Goal: Task Accomplishment & Management: Use online tool/utility

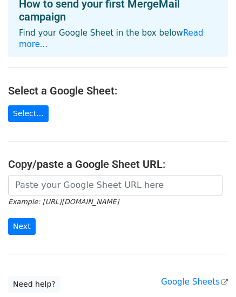
scroll to position [65, 0]
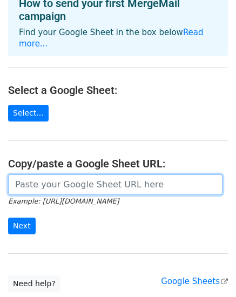
click at [24, 175] on input "url" at bounding box center [115, 185] width 215 height 21
paste input "[URL][DOMAIN_NAME]"
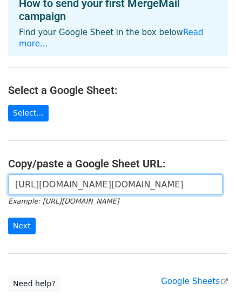
scroll to position [0, 1025]
type input "https://docs.google.com/spreadsheets/d/1kXG7BYM25ZOXuBhqTXM9oB8P3QblIKNv/edit?u…"
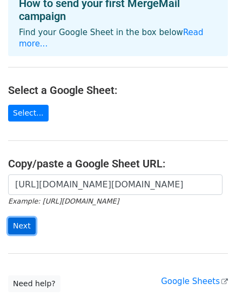
scroll to position [0, 0]
click at [17, 218] on input "Next" at bounding box center [22, 226] width 28 height 17
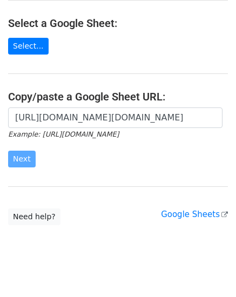
scroll to position [136, 0]
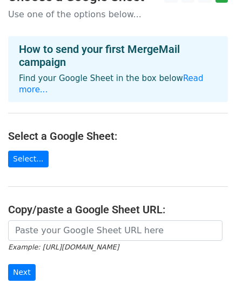
scroll to position [103, 0]
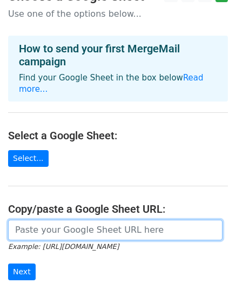
click at [35, 220] on input "url" at bounding box center [115, 230] width 215 height 21
paste input "[URL][DOMAIN_NAME]"
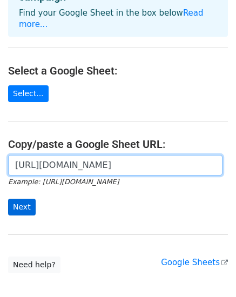
scroll to position [168, 0]
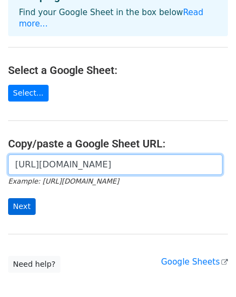
type input "[URL][DOMAIN_NAME]"
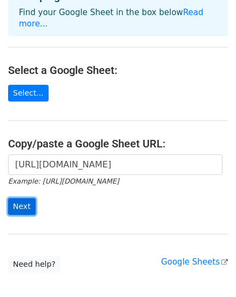
scroll to position [0, 0]
click at [19, 199] on input "Next" at bounding box center [22, 207] width 28 height 17
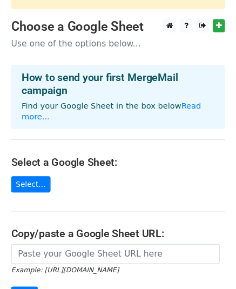
scroll to position [76, 0]
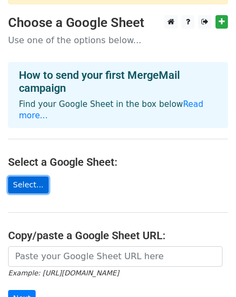
click at [32, 177] on link "Select..." at bounding box center [28, 185] width 41 height 17
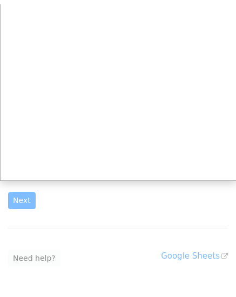
scroll to position [179, 0]
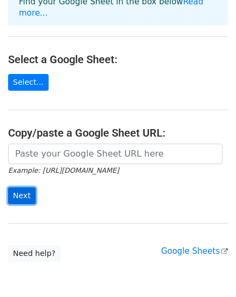
click at [28, 188] on input "Next" at bounding box center [22, 196] width 28 height 17
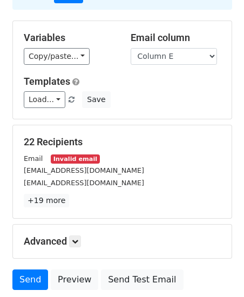
scroll to position [166, 0]
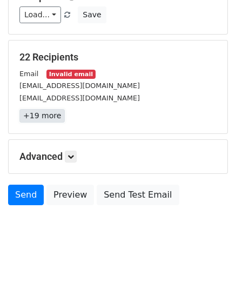
click at [44, 117] on link "+19 more" at bounding box center [41, 116] width 45 height 14
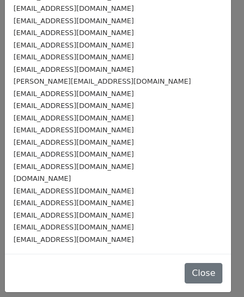
scroll to position [0, 0]
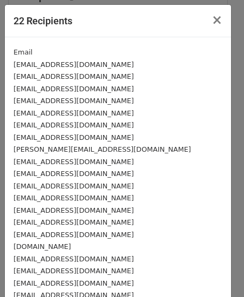
click at [125, 45] on div "Email msarwar@gudgk.edu.pk guv0117@gudgk.edu.pk guv0143@gudgk.edu.pk guv0424@gu…" at bounding box center [118, 179] width 227 height 285
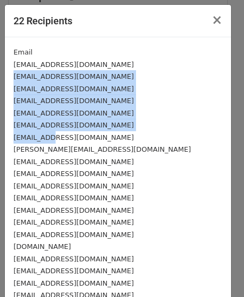
drag, startPoint x: 91, startPoint y: 63, endPoint x: 44, endPoint y: 138, distance: 88.5
click at [44, 138] on div "Email msarwar@gudgk.edu.pk guv0117@gudgk.edu.pk guv0143@gudgk.edu.pk guv0424@gu…" at bounding box center [118, 179] width 227 height 285
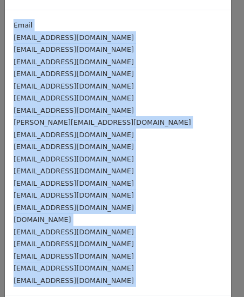
scroll to position [68, 0]
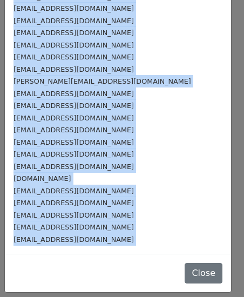
drag, startPoint x: 14, startPoint y: 55, endPoint x: 87, endPoint y: 276, distance: 232.8
click at [87, 276] on div "22 Recipients × Email msarwar@gudgk.edu.pk guv0117@gudgk.edu.pk guv0143@gudgk.e…" at bounding box center [118, 114] width 228 height 357
copy form "Email msarwar@gudgk.edu.pk guv0117@gudgk.edu.pk guv0143@gudgk.edu.pk guv0424@gu…"
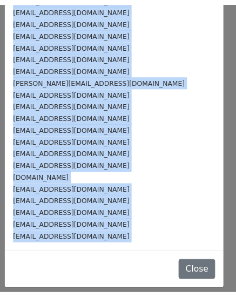
scroll to position [0, 0]
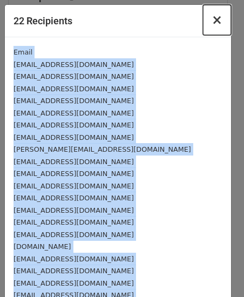
click at [212, 26] on span "×" at bounding box center [217, 19] width 11 height 15
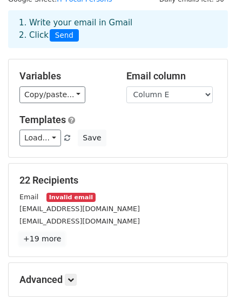
scroll to position [42, 0]
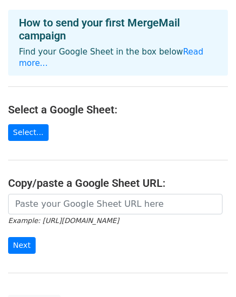
scroll to position [45, 0]
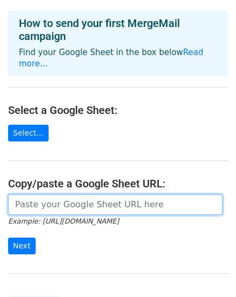
click at [36, 195] on input "url" at bounding box center [115, 205] width 215 height 21
paste input "[URL][DOMAIN_NAME]"
type input "[URL][DOMAIN_NAME]"
click at [8, 238] on input "Next" at bounding box center [22, 246] width 28 height 17
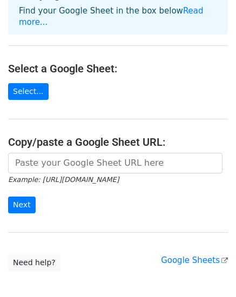
scroll to position [207, 0]
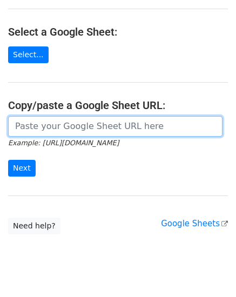
click at [62, 116] on input "url" at bounding box center [115, 126] width 215 height 21
paste input "https://docs.google.com/spreadsheets/d/1kXG7BYM25ZOXuBhqTXM9oB8P3QblIKNv/edit?u…"
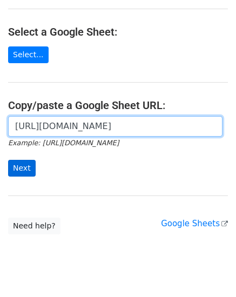
type input "https://docs.google.com/spreadsheets/d/1kXG7BYM25ZOXuBhqTXM9oB8P3QblIKNv/edit?u…"
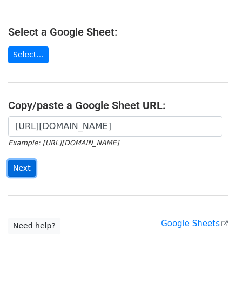
scroll to position [0, 0]
click at [18, 160] on input "Next" at bounding box center [22, 168] width 28 height 17
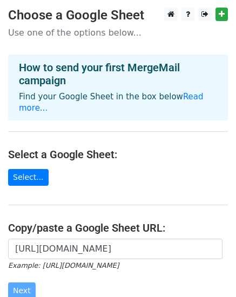
scroll to position [83, 0]
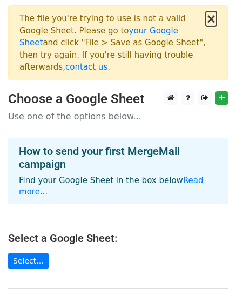
click at [210, 22] on button "×" at bounding box center [211, 18] width 11 height 13
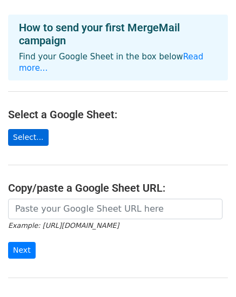
scroll to position [37, 0]
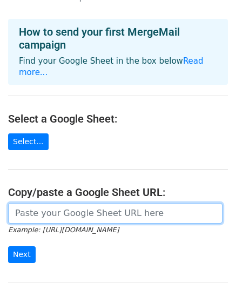
click at [43, 203] on input "url" at bounding box center [115, 213] width 215 height 21
paste input "https://docs.google.com/spreadsheets/d/1gXgXZaRWUQoGE6z7B88I4stsHhmhHJRe/edit?u…"
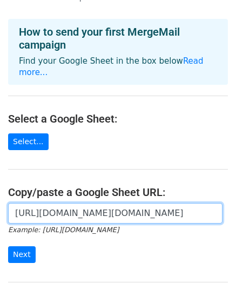
scroll to position [0, 1020]
type input "https://docs.google.com/spreadsheets/d/1gXgXZaRWUQoGE6z7B88I4stsHhmhHJRe/edit?u…"
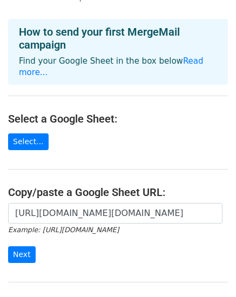
scroll to position [136, 0]
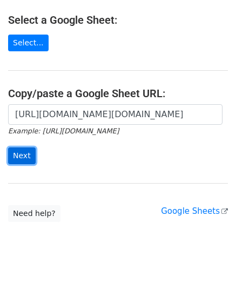
click at [16, 148] on input "Next" at bounding box center [22, 156] width 28 height 17
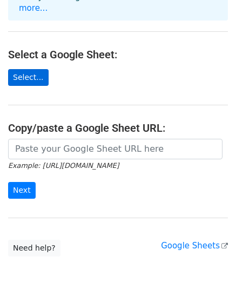
scroll to position [102, 0]
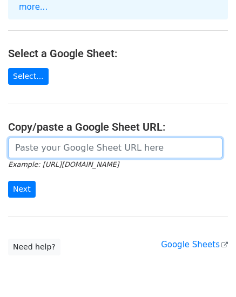
click at [45, 143] on input "url" at bounding box center [115, 148] width 215 height 21
paste input "https://docs.google.com/spreadsheets/d/1gXgXZaRWUQoGE6z7B88I4stsHhmhHJRe/edit?u…"
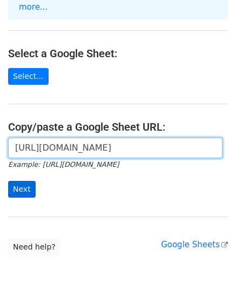
type input "https://docs.google.com/spreadsheets/d/1gXgXZaRWUQoGE6z7B88I4stsHhmhHJRe/edit?u…"
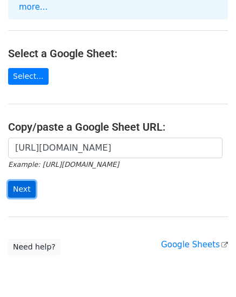
scroll to position [0, 0]
click at [14, 181] on input "Next" at bounding box center [22, 189] width 28 height 17
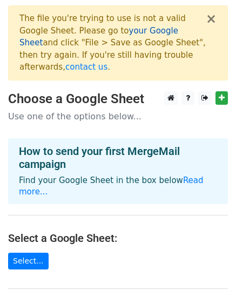
click at [123, 33] on link "your Google Sheet" at bounding box center [98, 37] width 159 height 22
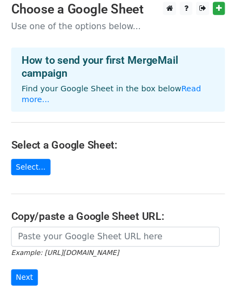
scroll to position [91, 0]
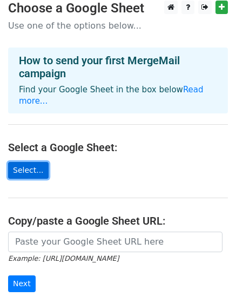
click at [23, 162] on link "Select..." at bounding box center [28, 170] width 41 height 17
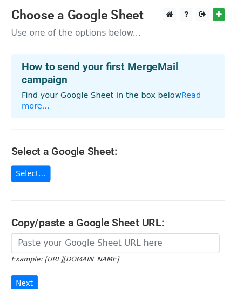
scroll to position [21, 0]
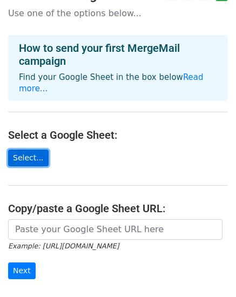
click at [31, 150] on link "Select..." at bounding box center [28, 158] width 41 height 17
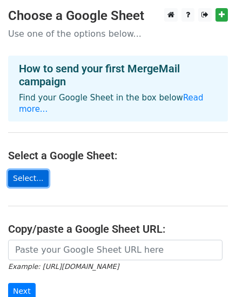
click at [32, 170] on link "Select..." at bounding box center [28, 178] width 41 height 17
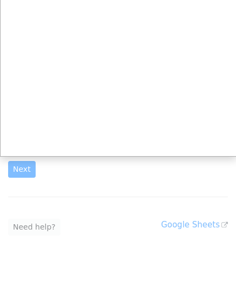
scroll to position [123, 0]
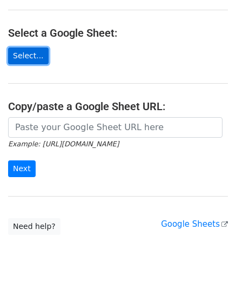
click at [27, 48] on link "Select..." at bounding box center [28, 56] width 41 height 17
click at [24, 48] on link "Select..." at bounding box center [28, 56] width 41 height 17
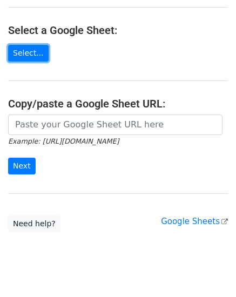
scroll to position [136, 0]
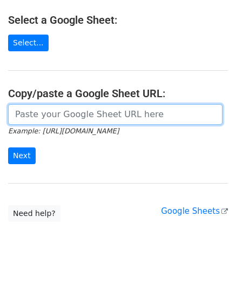
click at [57, 104] on input "url" at bounding box center [115, 114] width 215 height 21
paste input "https://docs.google.com/spreadsheets/d/1gXgXZaRWUQoGE6z7B88I4stsHhmhHJRe/edit?u…"
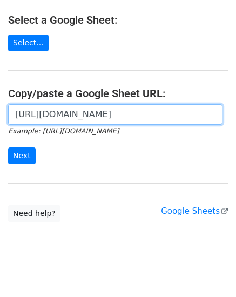
scroll to position [0, 409]
type input "https://docs.google.com/spreadsheets/d/1gXgXZaRWUQoGE6z7B88I4stsHhmhHJRe/edit?u…"
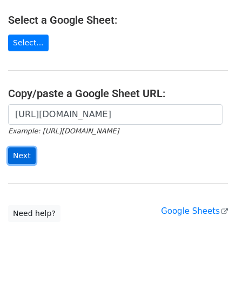
scroll to position [0, 0]
click at [17, 148] on input "Next" at bounding box center [22, 156] width 28 height 17
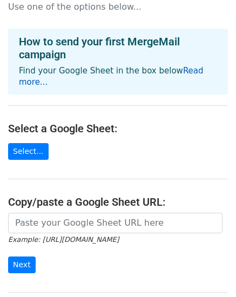
scroll to position [121, 0]
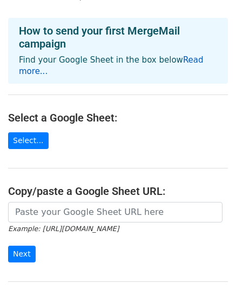
click at [187, 55] on link "Read more..." at bounding box center [111, 65] width 185 height 21
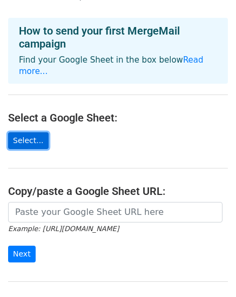
click at [15, 133] on link "Select..." at bounding box center [28, 141] width 41 height 17
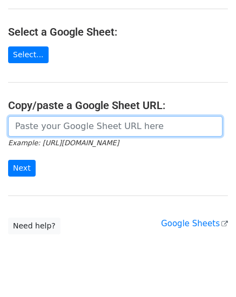
click at [69, 116] on input "url" at bounding box center [115, 126] width 215 height 21
paste input "https://docs.google.com/spreadsheets/d/1gXgXZaRWUQoGE6z7B88I4stsHhmhHJRe/edit?u…"
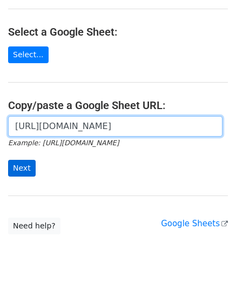
type input "https://docs.google.com/spreadsheets/d/1gXgXZaRWUQoGE6z7B88I4stsHhmhHJRe/edit?u…"
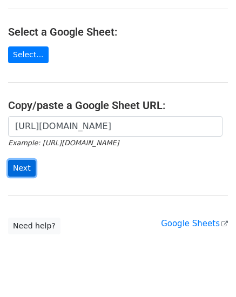
scroll to position [0, 0]
click at [23, 160] on input "Next" at bounding box center [22, 168] width 28 height 17
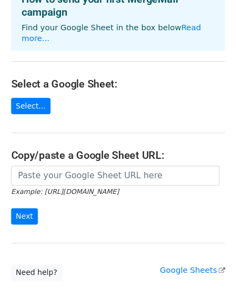
scroll to position [153, 0]
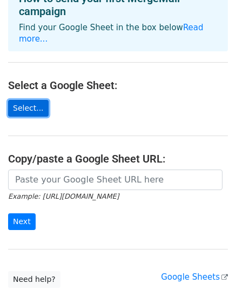
click at [19, 100] on link "Select..." at bounding box center [28, 108] width 41 height 17
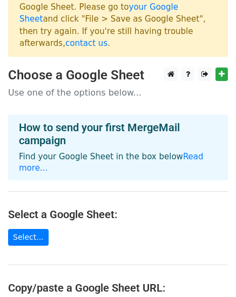
scroll to position [0, 0]
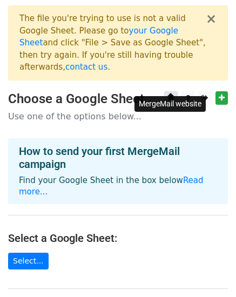
click at [170, 91] on link at bounding box center [171, 98] width 14 height 14
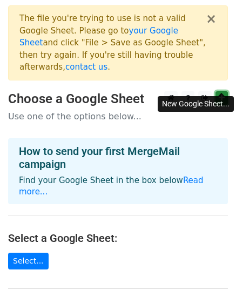
click at [221, 94] on icon at bounding box center [222, 98] width 6 height 8
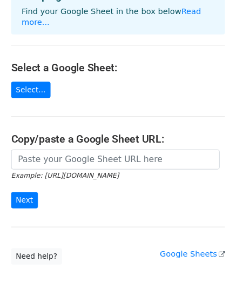
scroll to position [170, 0]
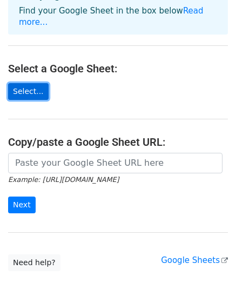
click at [33, 83] on link "Select..." at bounding box center [28, 91] width 41 height 17
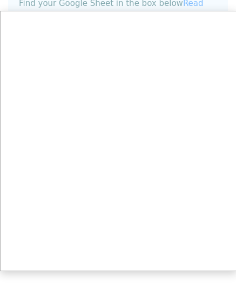
scroll to position [177, 0]
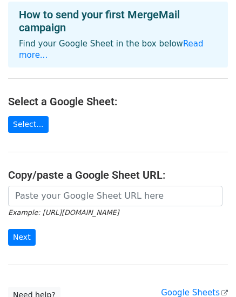
scroll to position [55, 0]
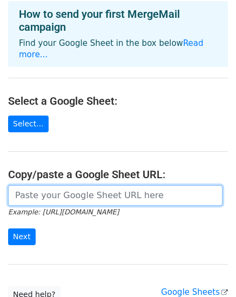
click at [70, 186] on input "url" at bounding box center [115, 196] width 215 height 21
paste input "[URL][DOMAIN_NAME]"
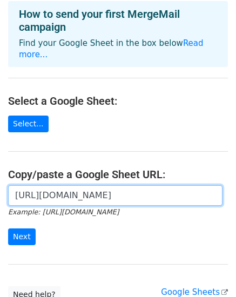
scroll to position [0, 409]
type input "[URL][DOMAIN_NAME]"
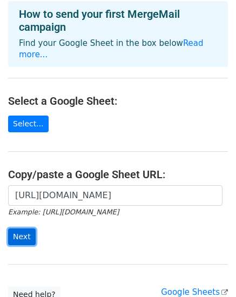
click at [32, 229] on input "Next" at bounding box center [22, 237] width 28 height 17
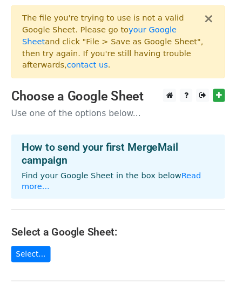
scroll to position [207, 0]
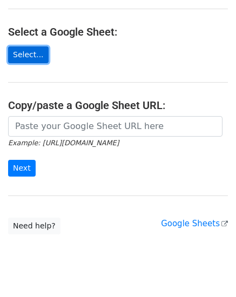
click at [29, 47] on link "Select..." at bounding box center [28, 55] width 41 height 17
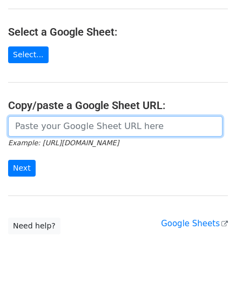
click at [37, 116] on input "url" at bounding box center [115, 126] width 215 height 21
paste input "[URL][DOMAIN_NAME]"
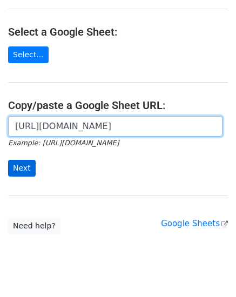
type input "[URL][DOMAIN_NAME]"
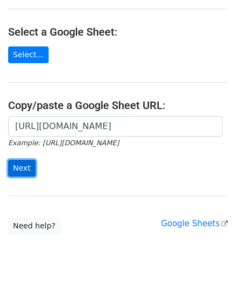
scroll to position [0, 0]
click at [23, 160] on input "Next" at bounding box center [22, 168] width 28 height 17
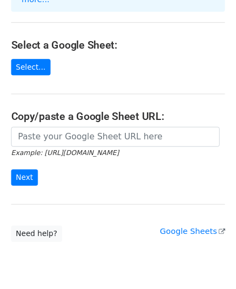
scroll to position [195, 0]
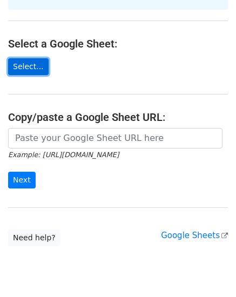
click at [27, 58] on link "Select..." at bounding box center [28, 66] width 41 height 17
click at [30, 58] on link "Select..." at bounding box center [28, 66] width 41 height 17
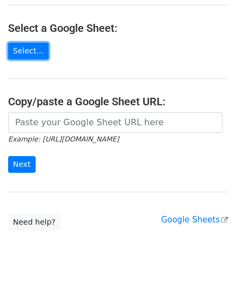
scroll to position [207, 0]
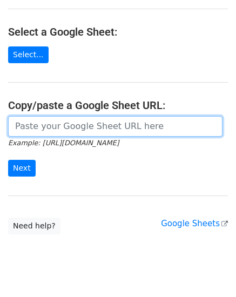
click at [77, 116] on input "url" at bounding box center [115, 126] width 215 height 21
paste input "https://docs.google.com/spreadsheets/d/1x6vzRIUXOwKucaYpb1XmMyDH8j1oFDwDzsFpPde…"
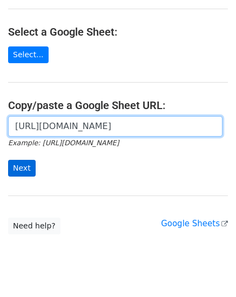
type input "https://docs.google.com/spreadsheets/d/1x6vzRIUXOwKucaYpb1XmMyDH8j1oFDwDzsFpPde…"
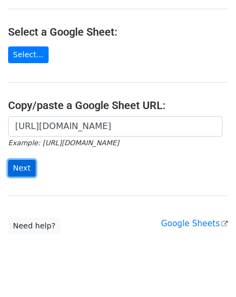
scroll to position [0, 0]
click at [26, 160] on input "Next" at bounding box center [22, 168] width 28 height 17
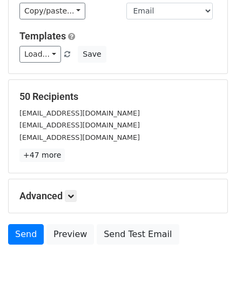
scroll to position [131, 0]
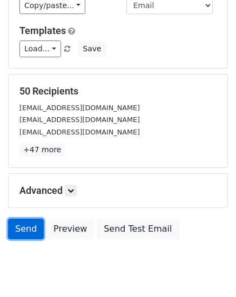
click at [22, 227] on link "Send" at bounding box center [26, 229] width 36 height 21
